Goal: Task Accomplishment & Management: Manage account settings

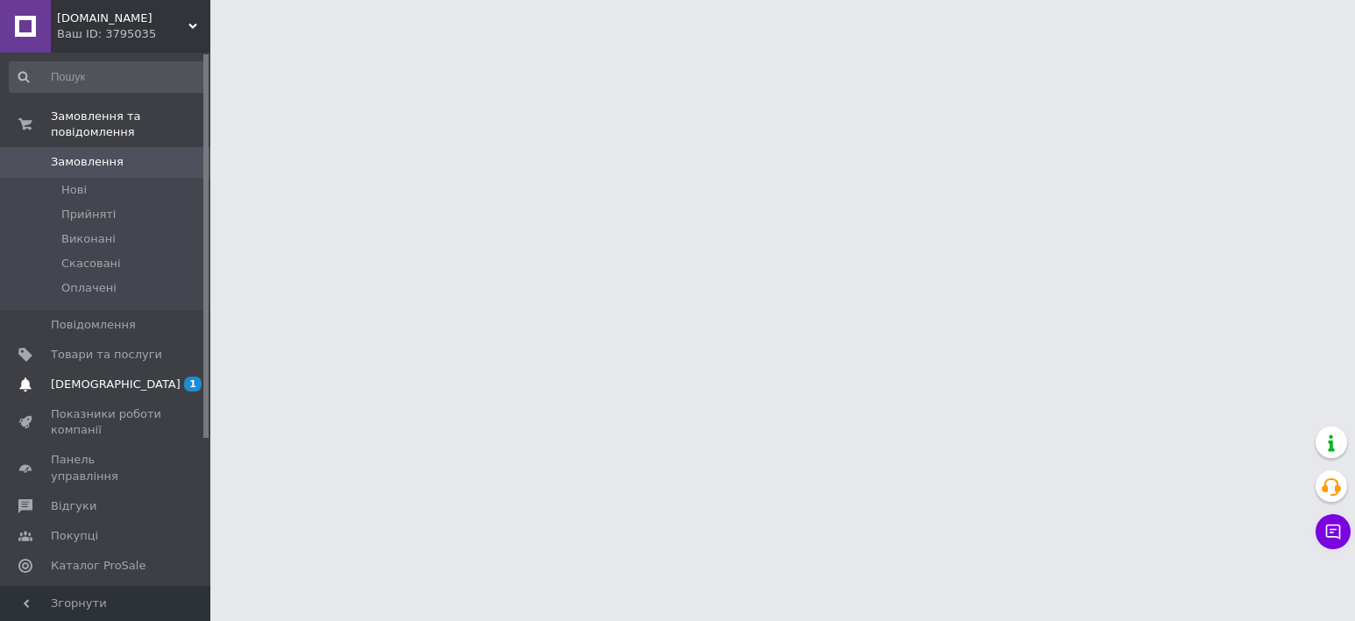
click at [82, 380] on link "Сповіщення 1 0" at bounding box center [108, 385] width 216 height 30
